Goal: Information Seeking & Learning: Learn about a topic

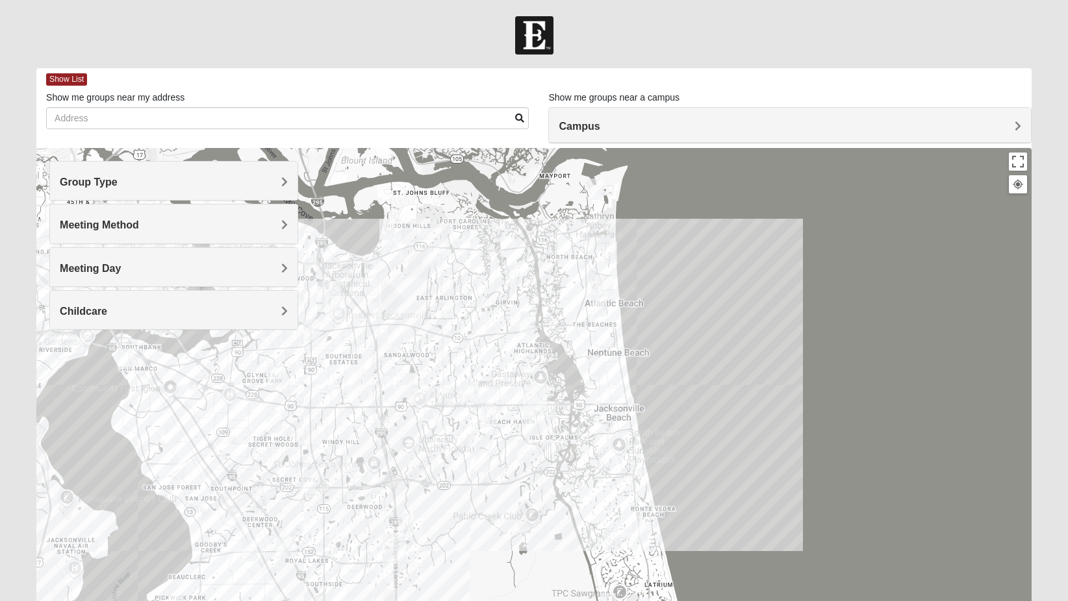
click at [708, 484] on div at bounding box center [533, 408] width 995 height 520
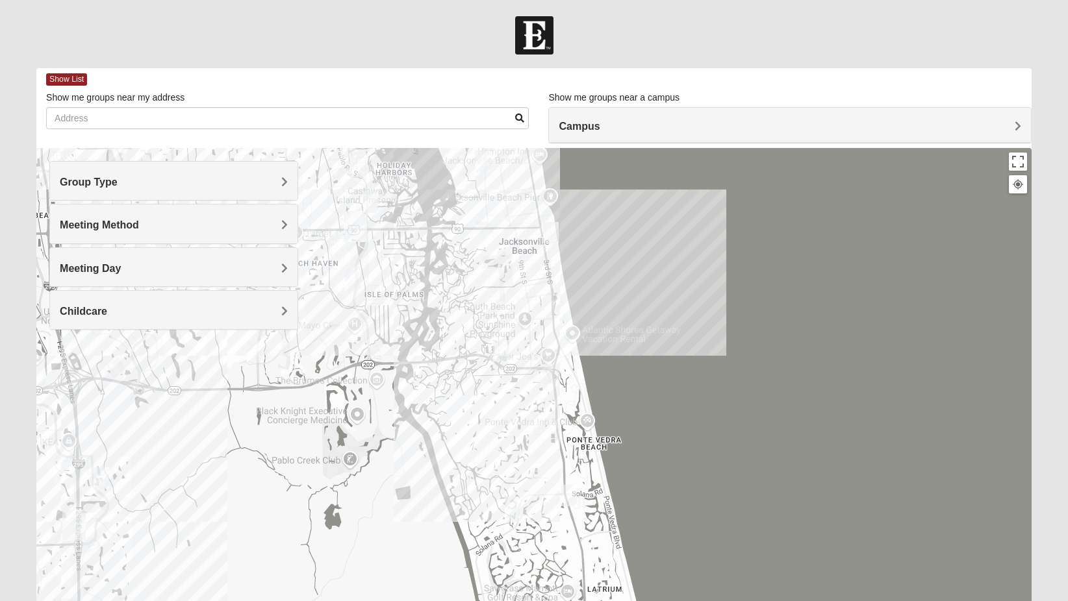
drag, startPoint x: 692, startPoint y: 473, endPoint x: 687, endPoint y: 351, distance: 122.2
click at [687, 351] on div at bounding box center [533, 408] width 995 height 520
click at [570, 488] on img "Mens Conway 32082" at bounding box center [569, 491] width 26 height 32
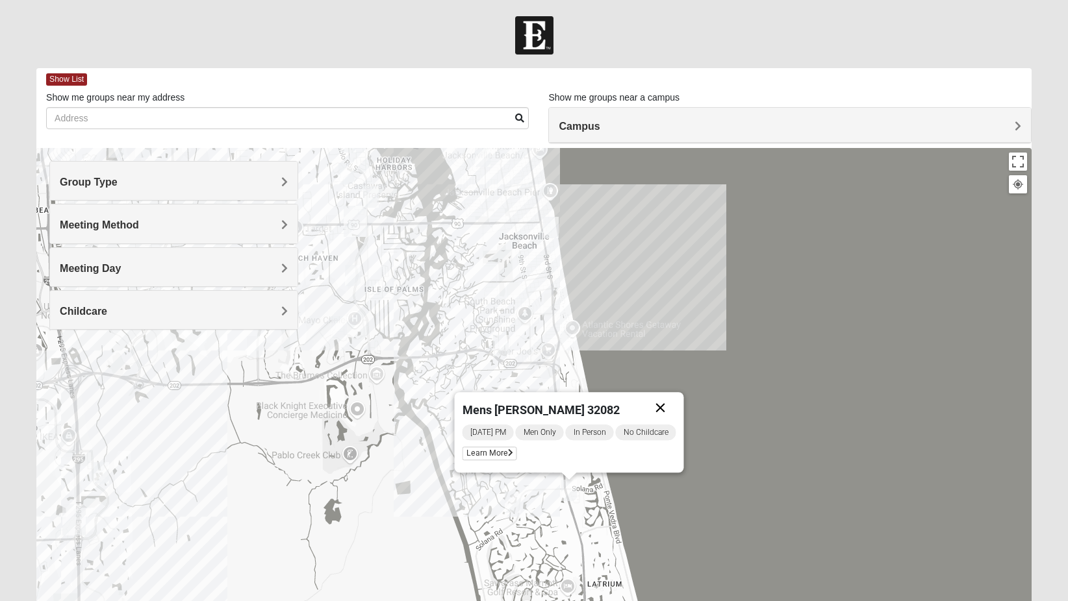
click at [670, 403] on button "Close" at bounding box center [659, 407] width 31 height 31
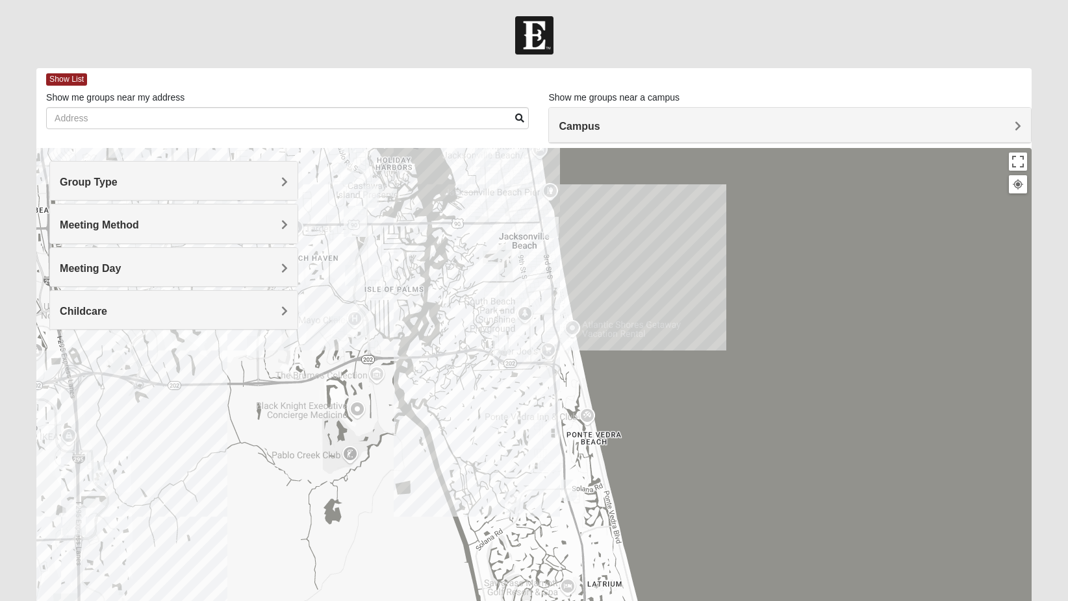
click at [570, 485] on img "Mens Conway 32082" at bounding box center [569, 491] width 26 height 32
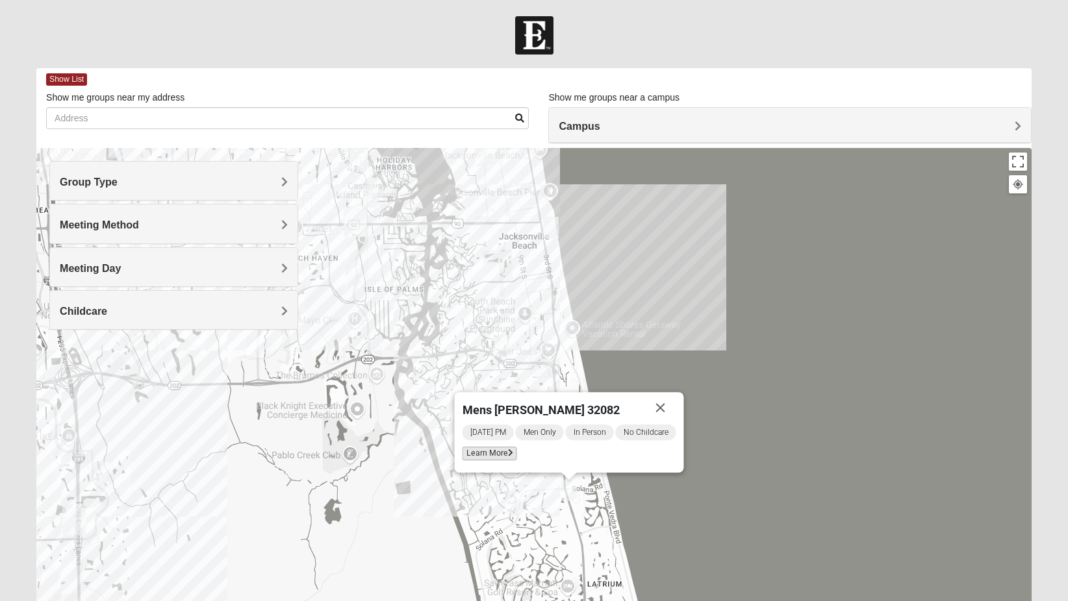
click at [496, 453] on span "Learn More" at bounding box center [489, 454] width 55 height 14
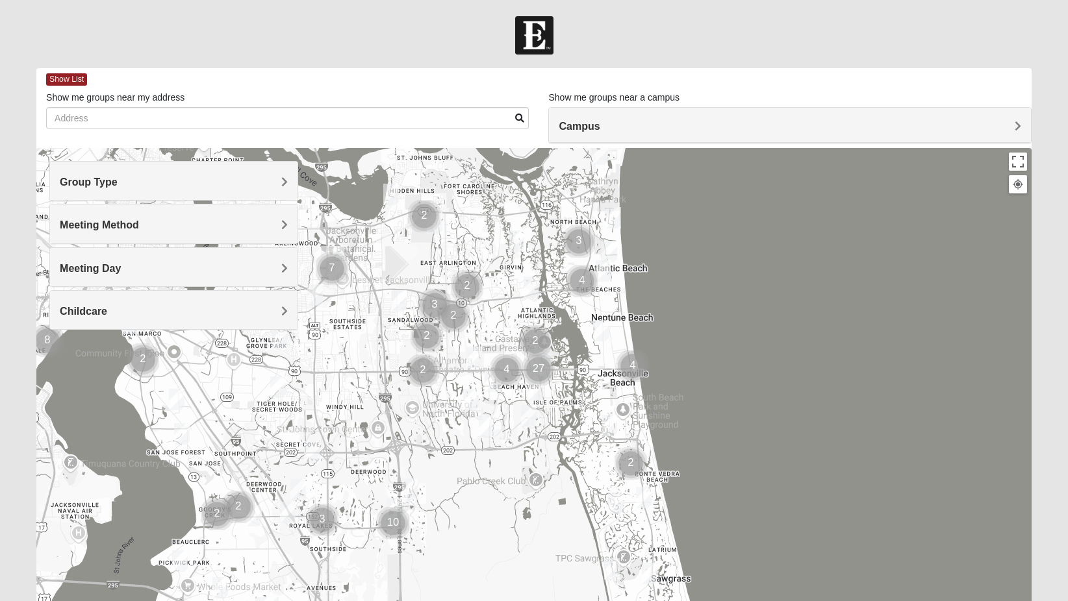
drag, startPoint x: 515, startPoint y: 507, endPoint x: 520, endPoint y: 353, distance: 154.0
click at [520, 353] on div at bounding box center [533, 408] width 995 height 520
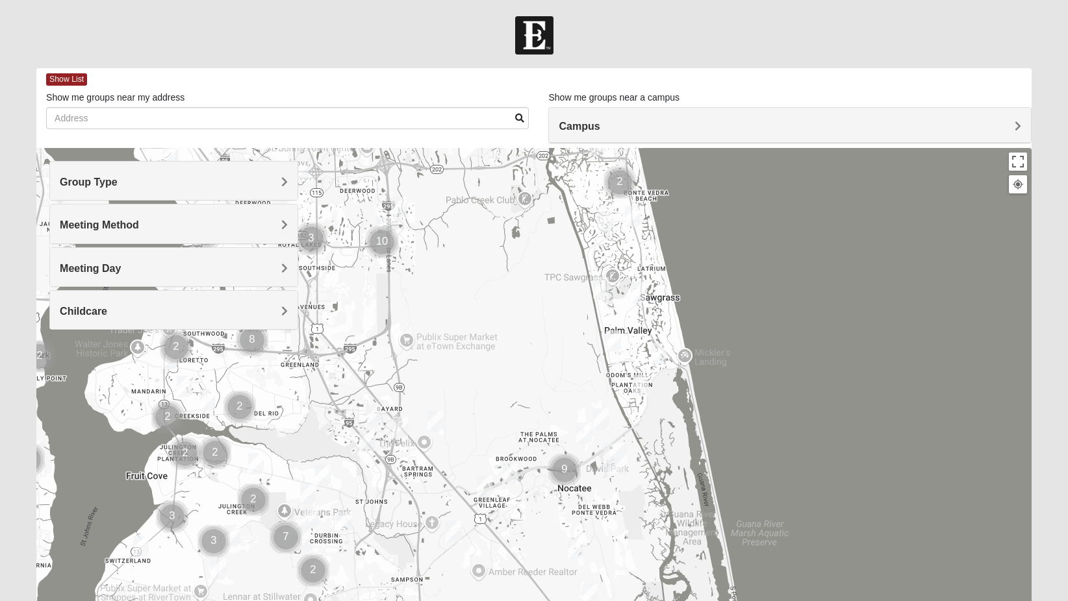
drag, startPoint x: 623, startPoint y: 500, endPoint x: 611, endPoint y: 316, distance: 184.2
click at [611, 325] on img "Mixed Pate 32082" at bounding box center [613, 341] width 26 height 32
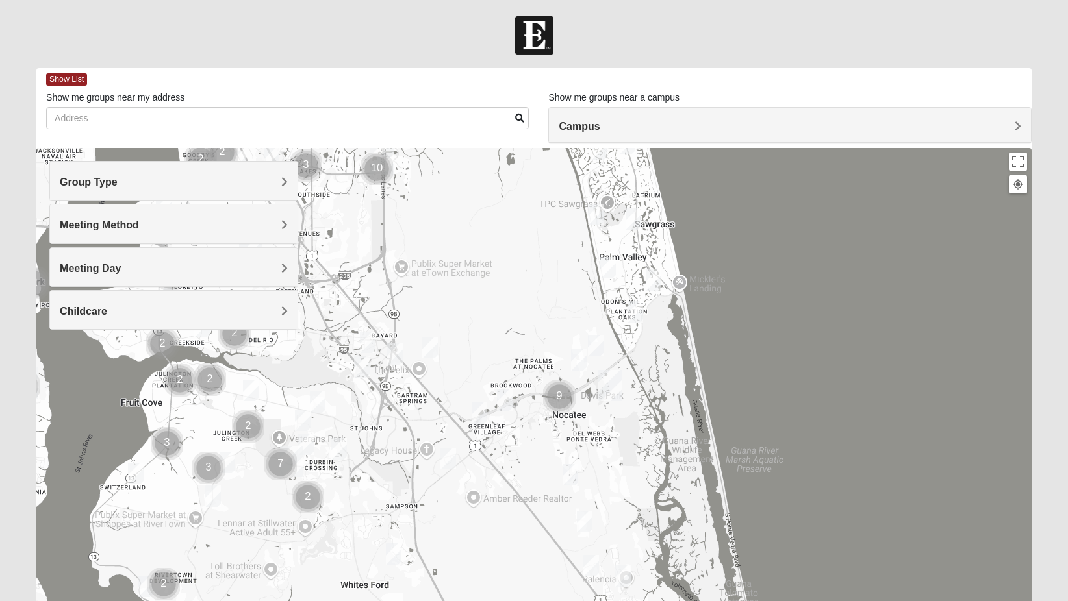
click at [570, 474] on img "Womens Buckland/McGowan 32081" at bounding box center [570, 475] width 26 height 32
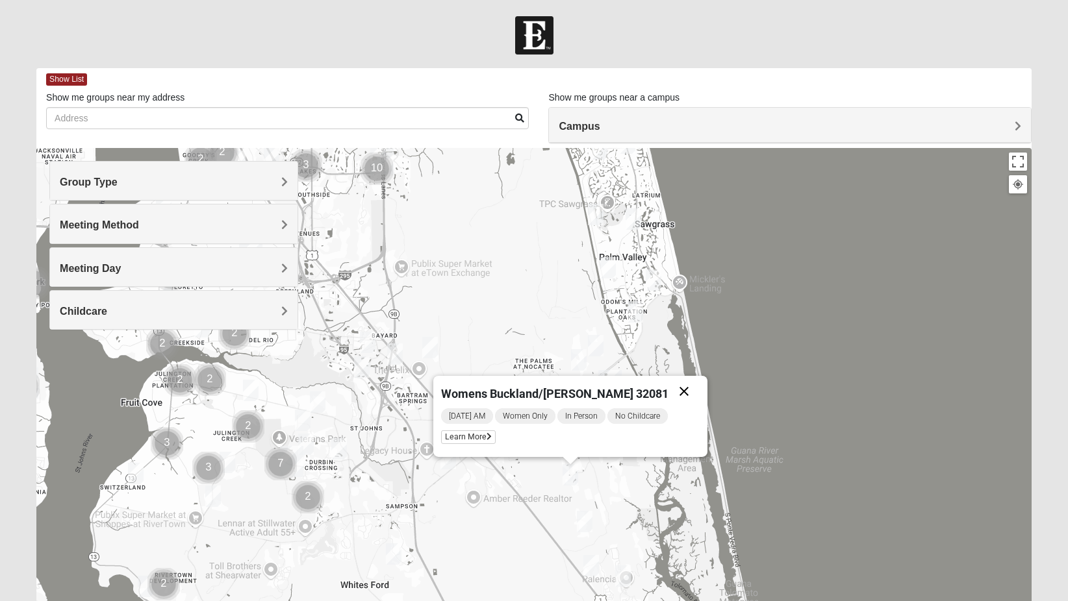
click at [670, 388] on button "Close" at bounding box center [683, 391] width 31 height 31
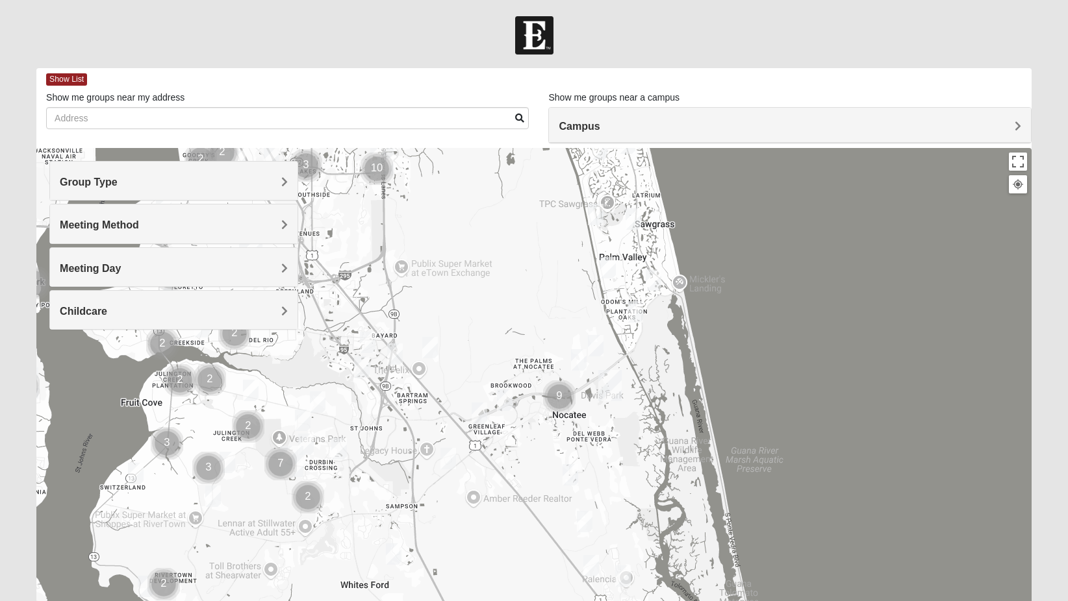
click at [611, 260] on img "Mixed Pate 32082" at bounding box center [608, 268] width 26 height 32
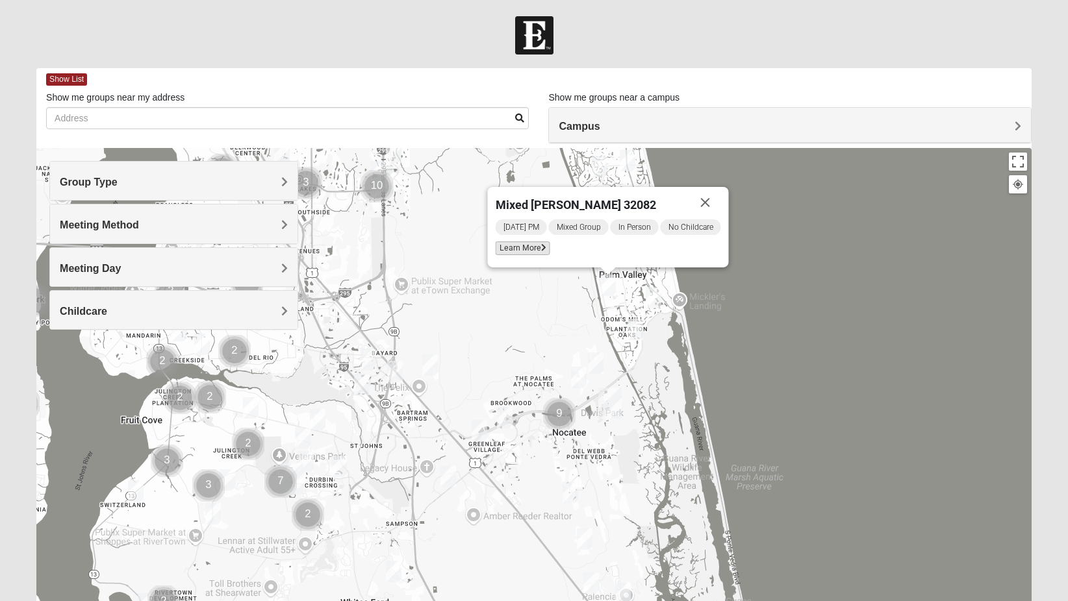
click at [531, 246] on span "Learn More" at bounding box center [522, 249] width 55 height 14
